Goal: Check status

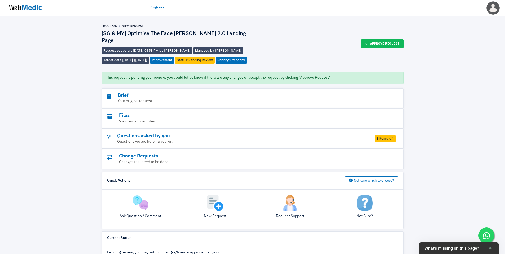
click at [24, 9] on img at bounding box center [25, 7] width 40 height 16
click at [31, 9] on img at bounding box center [25, 7] width 40 height 16
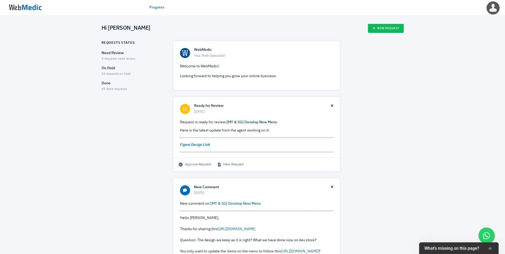
click at [245, 121] on link "[MY & SG] Develop New Menu" at bounding box center [252, 122] width 50 height 4
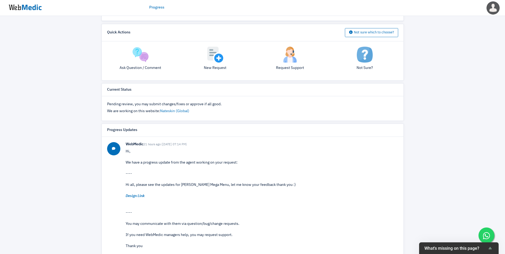
scroll to position [165, 0]
